Goal: Task Accomplishment & Management: Complete application form

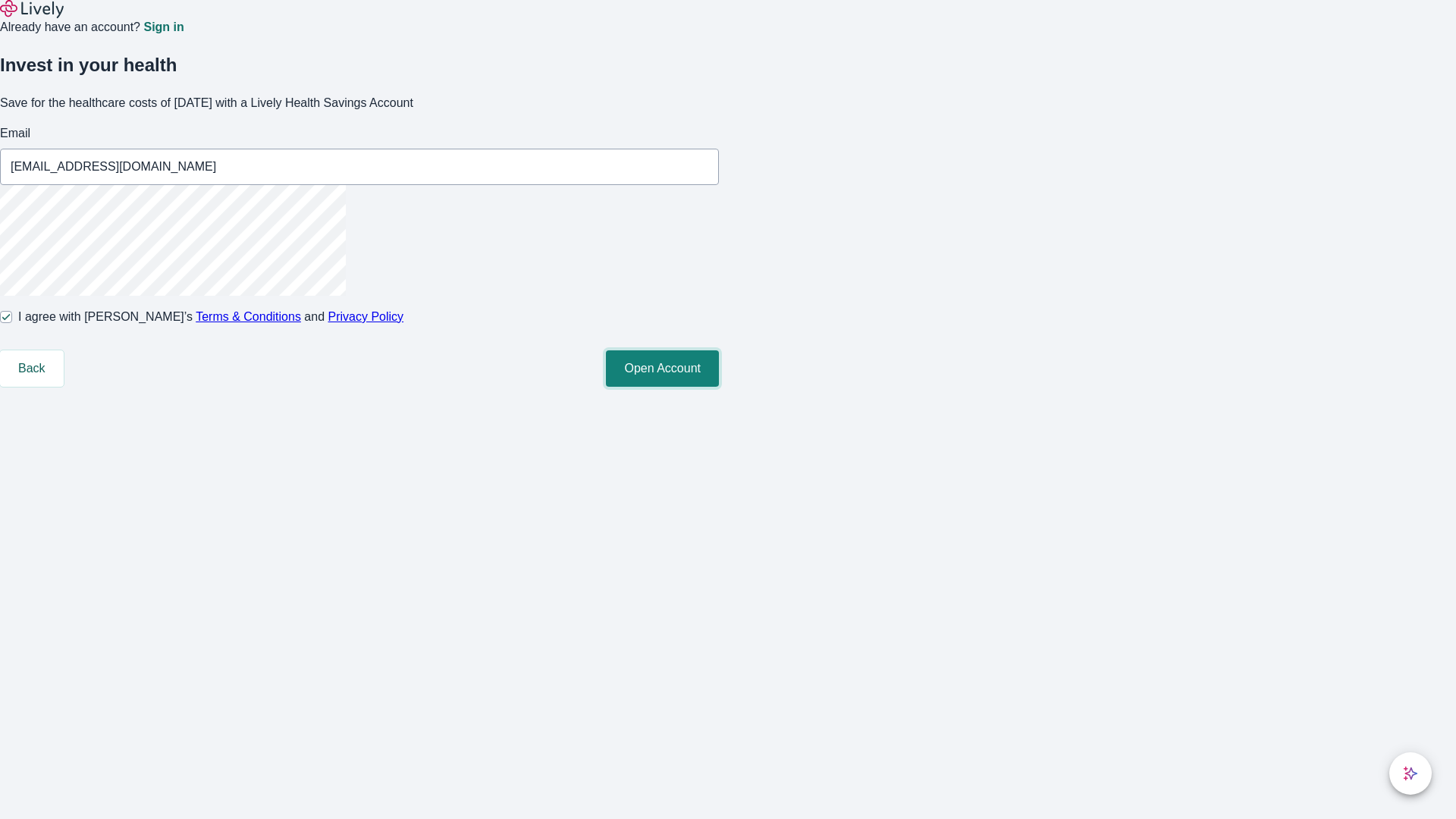
click at [719, 386] on button "Open Account" at bounding box center [662, 368] width 113 height 36
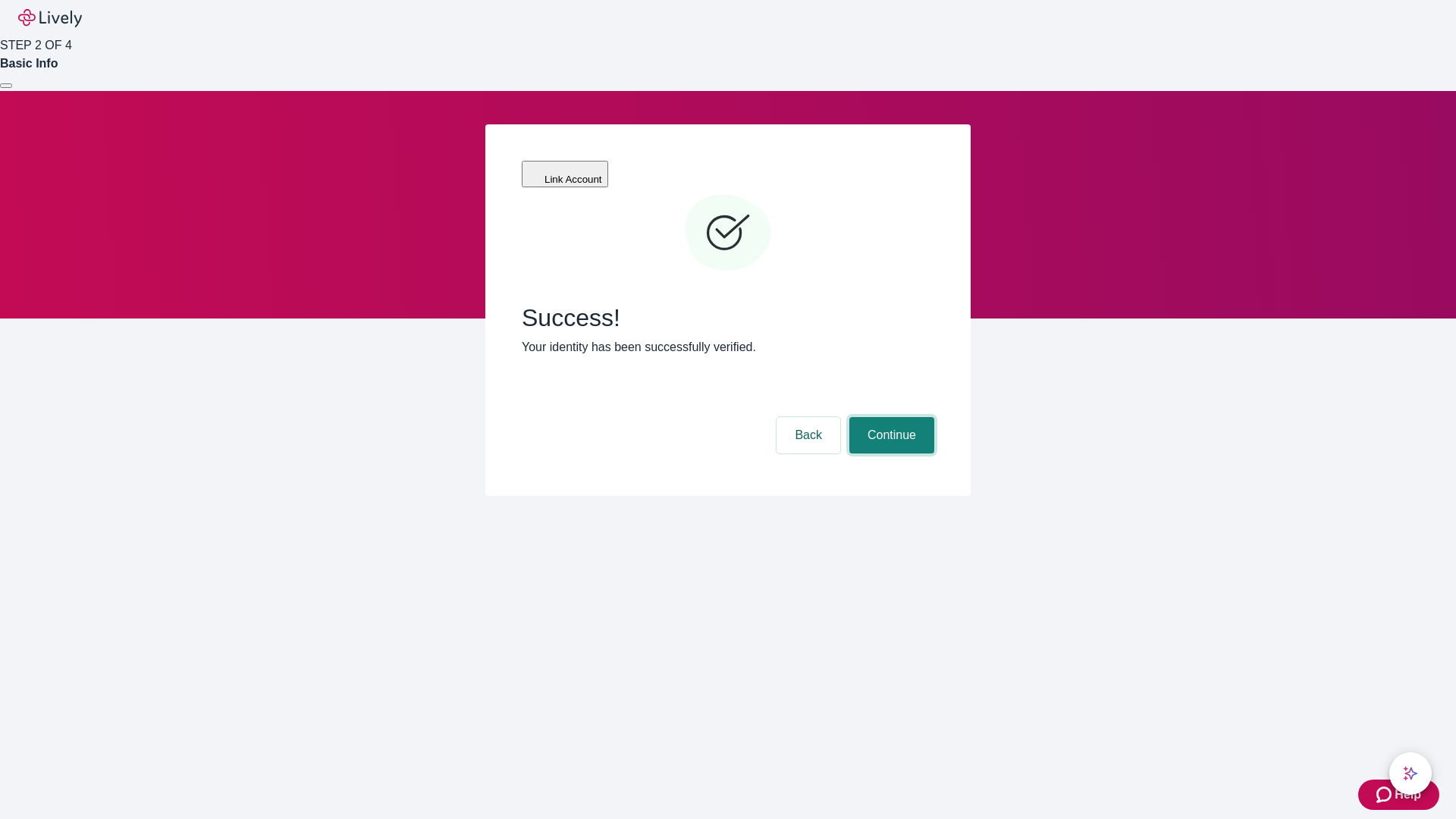
click at [890, 417] on button "Continue" at bounding box center [892, 435] width 85 height 36
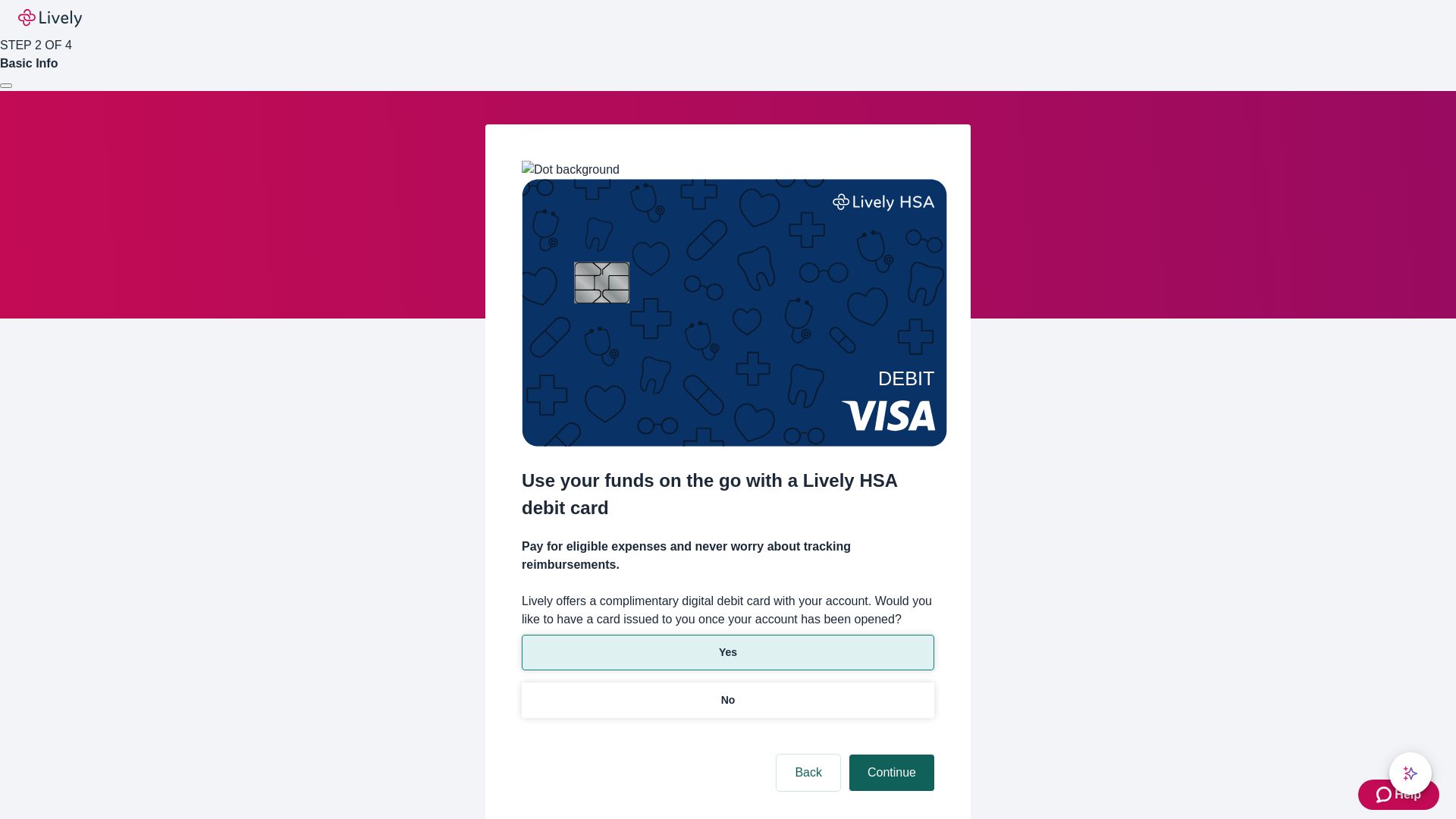
click at [728, 645] on p "Yes" at bounding box center [728, 652] width 18 height 16
click at [890, 755] on button "Continue" at bounding box center [892, 773] width 85 height 36
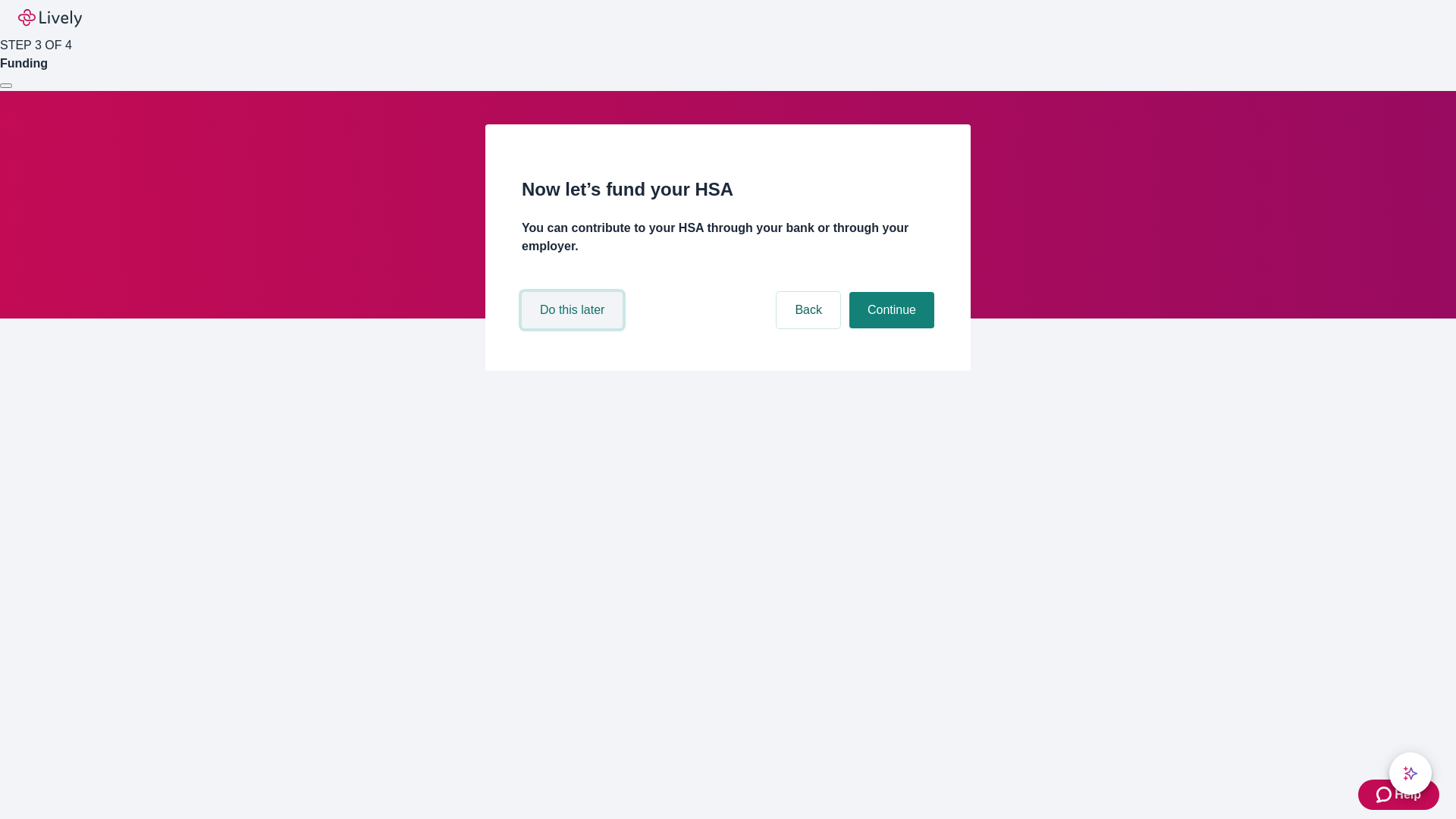
click at [574, 329] on button "Do this later" at bounding box center [572, 310] width 100 height 36
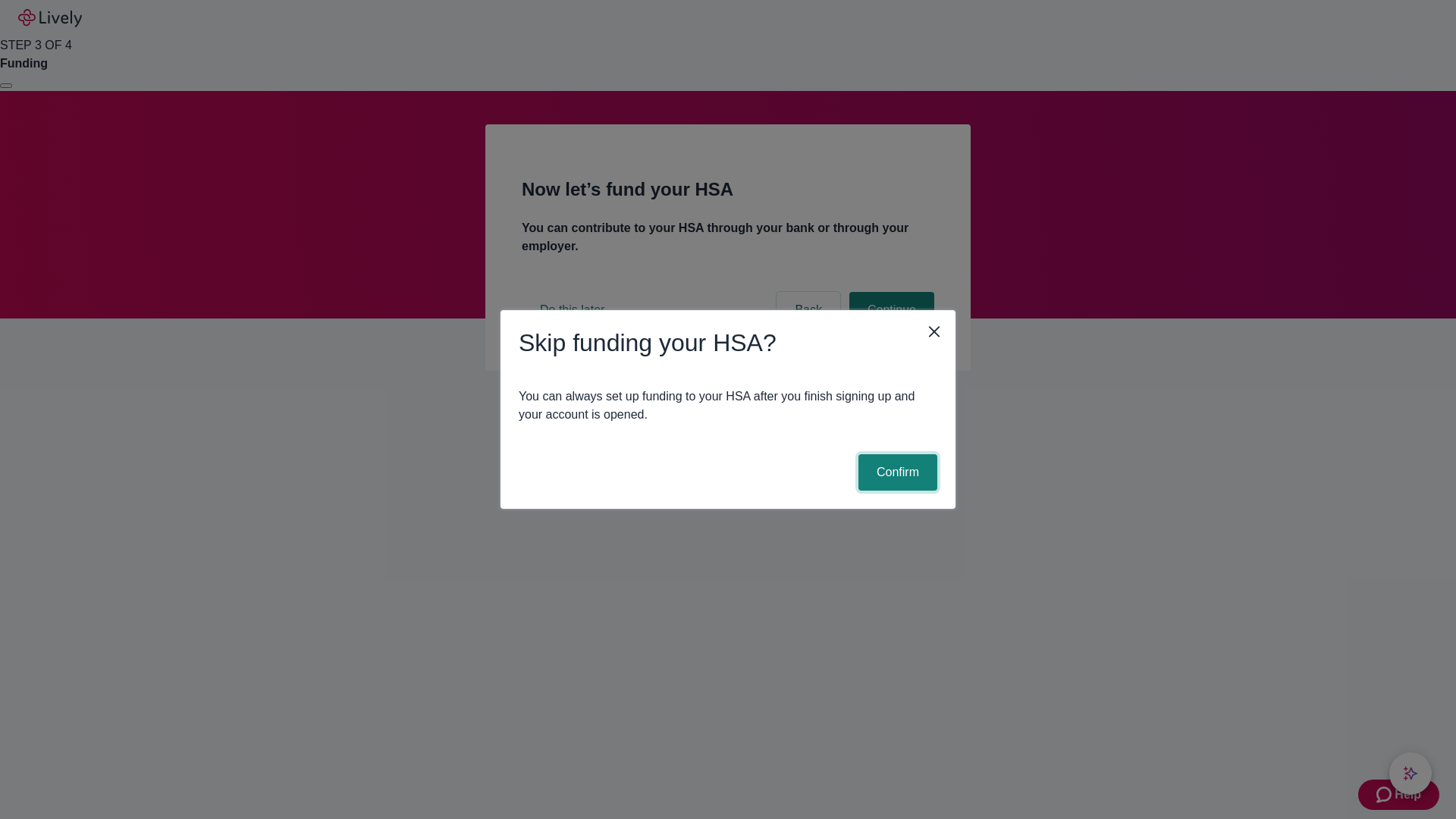
click at [896, 472] on button "Confirm" at bounding box center [897, 472] width 79 height 36
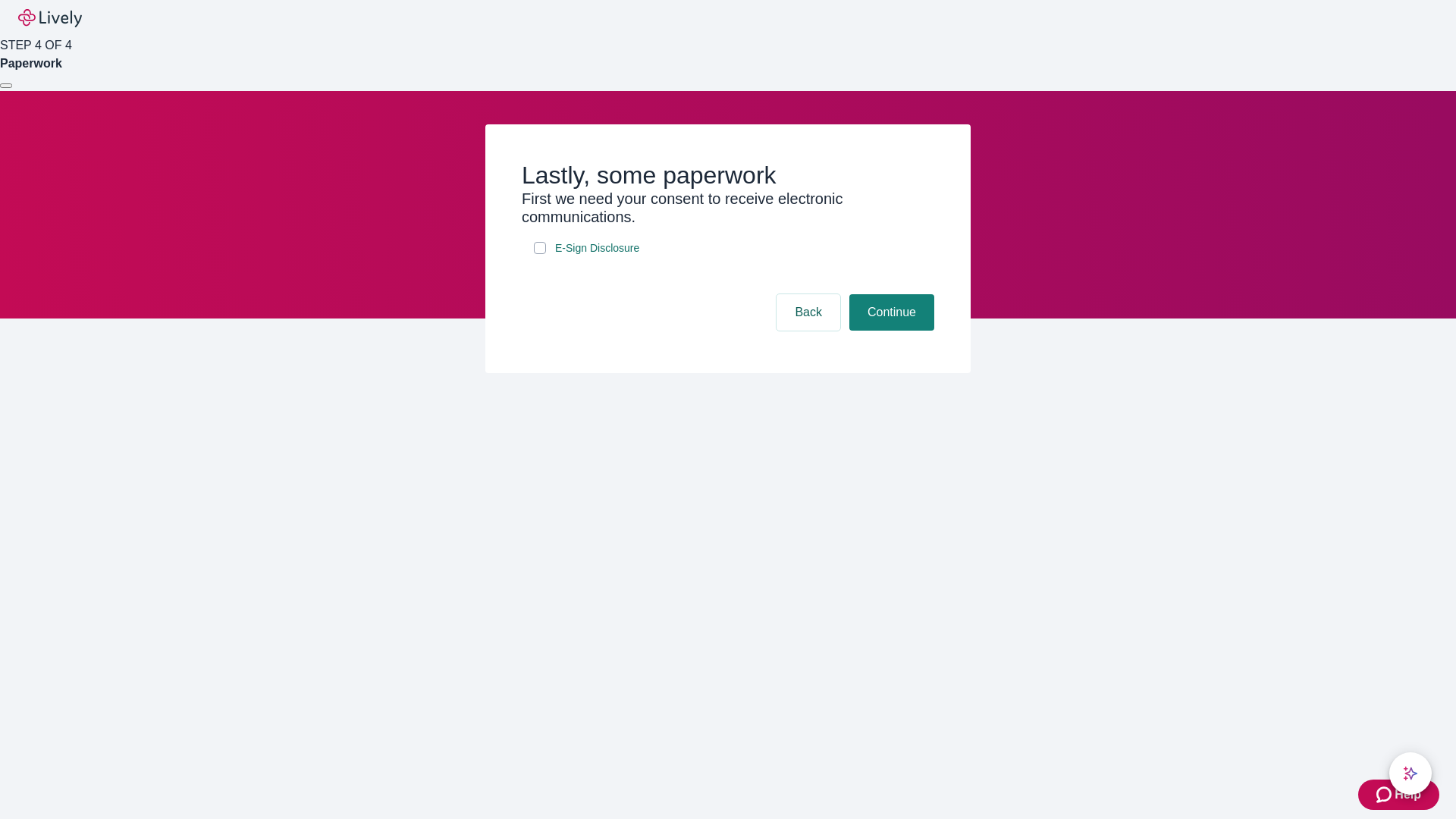
click at [540, 254] on input "E-Sign Disclosure" at bounding box center [540, 247] width 12 height 12
checkbox input "true"
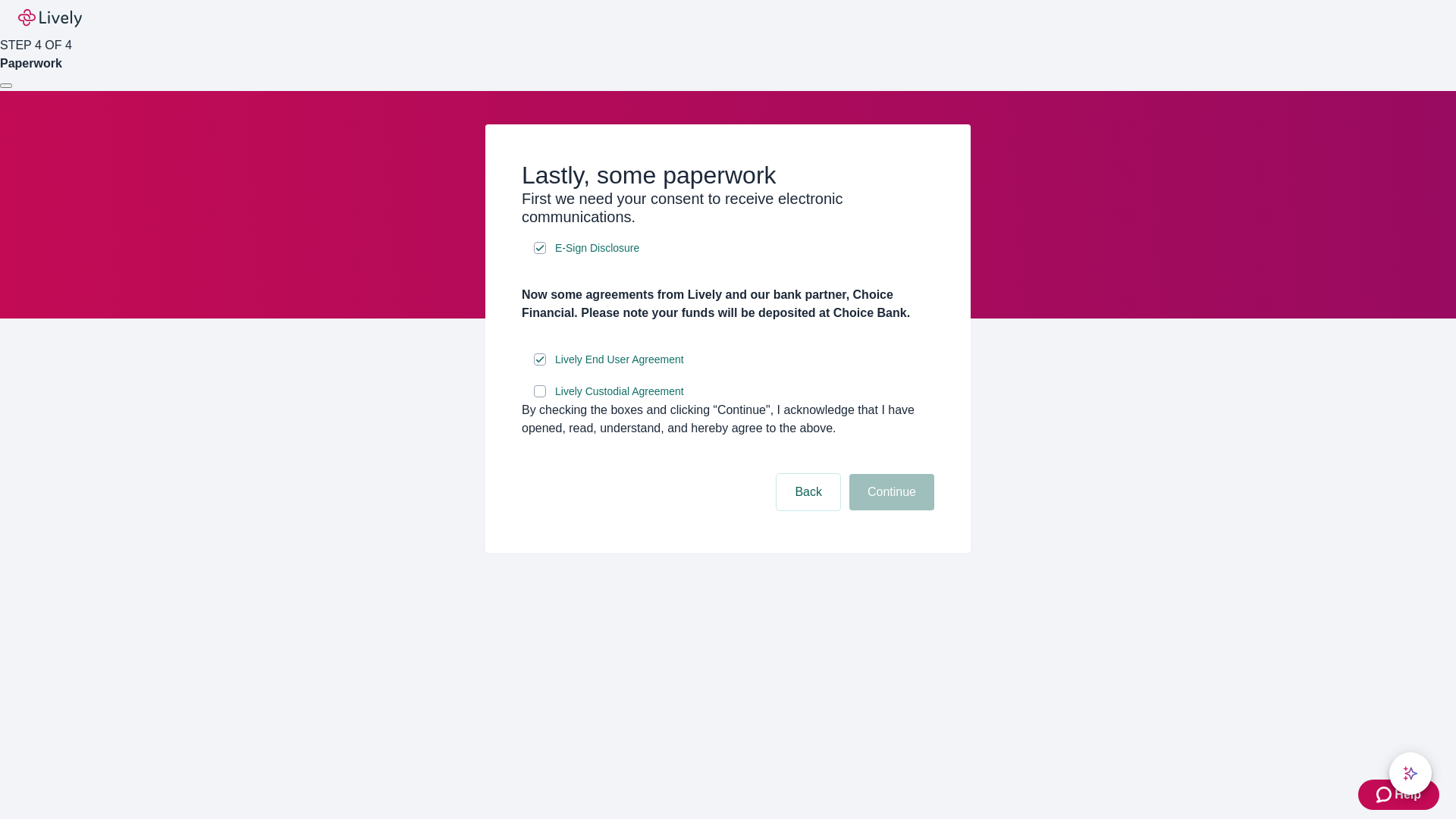
click at [540, 398] on input "Lively Custodial Agreement" at bounding box center [540, 391] width 12 height 12
checkbox input "true"
click at [890, 510] on button "Continue" at bounding box center [892, 491] width 85 height 36
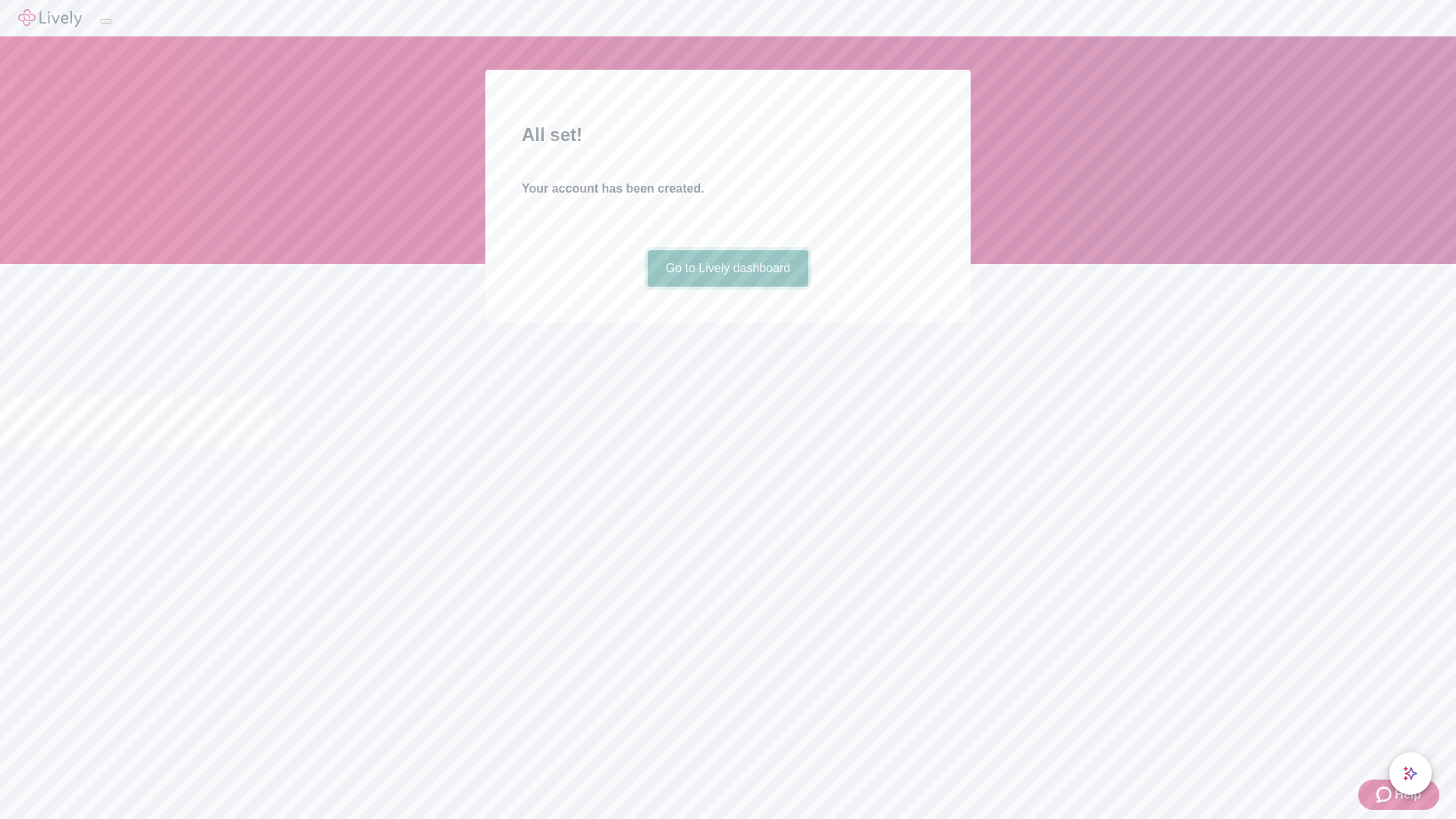
click at [728, 287] on link "Go to Lively dashboard" at bounding box center [728, 268] width 162 height 36
